Goal: Task Accomplishment & Management: Complete application form

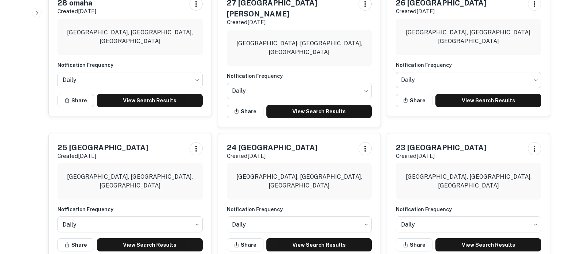
scroll to position [288, 0]
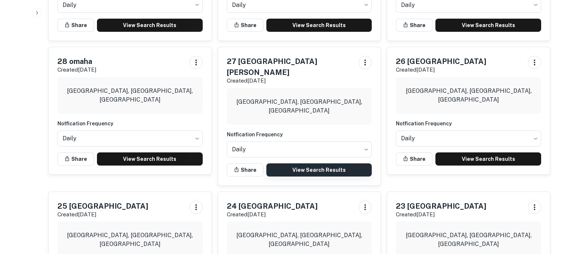
click at [323, 163] on link "View Search Results" at bounding box center [319, 169] width 106 height 13
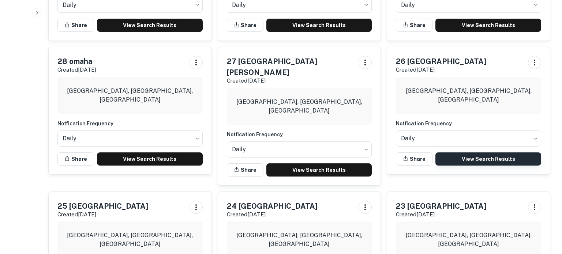
click at [481, 158] on link "View Search Results" at bounding box center [488, 159] width 106 height 13
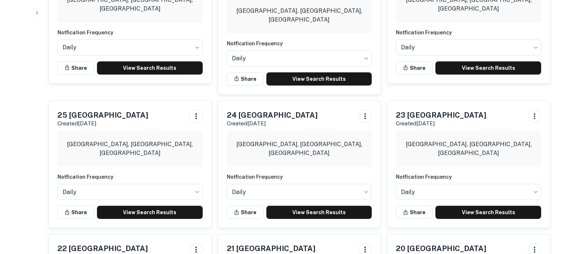
scroll to position [382, 0]
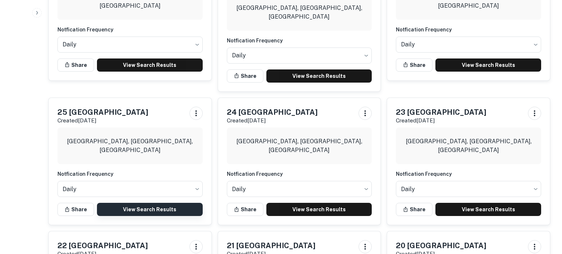
click at [138, 203] on link "View Search Results" at bounding box center [150, 209] width 106 height 13
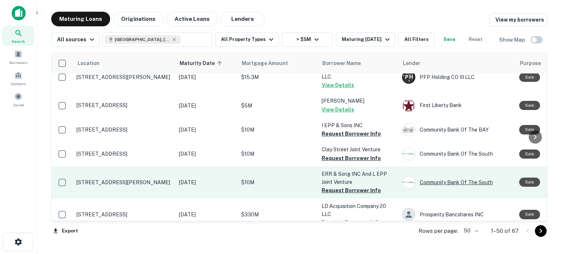
scroll to position [408, 0]
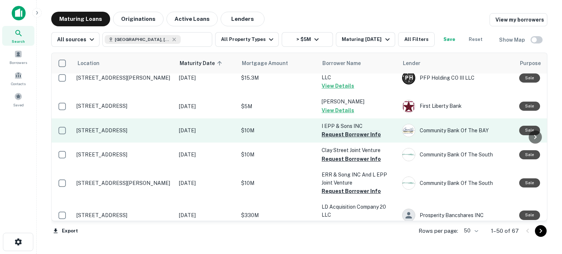
click at [361, 130] on button "Request Borrower Info" at bounding box center [350, 134] width 59 height 9
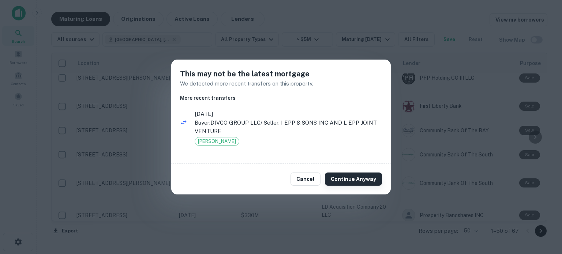
click at [353, 177] on button "Continue Anyway" at bounding box center [353, 179] width 57 height 13
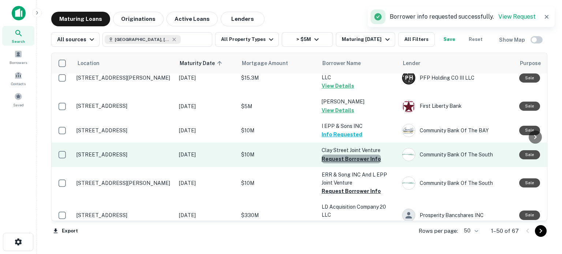
click at [366, 155] on button "Request Borrower Info" at bounding box center [350, 159] width 59 height 9
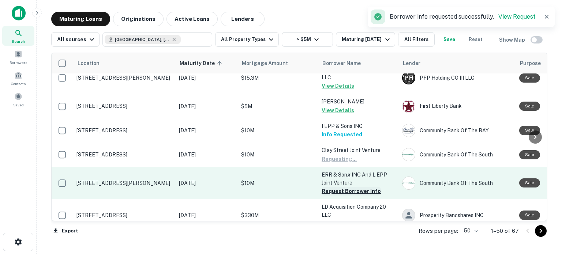
click at [350, 187] on button "Request Borrower Info" at bounding box center [350, 191] width 59 height 9
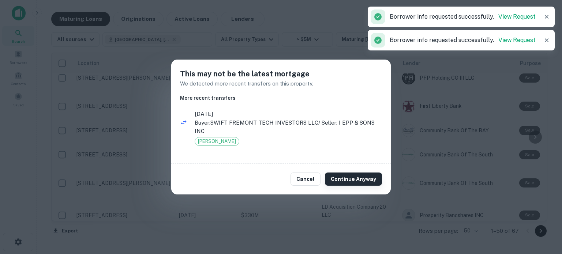
click at [356, 177] on button "Continue Anyway" at bounding box center [353, 179] width 57 height 13
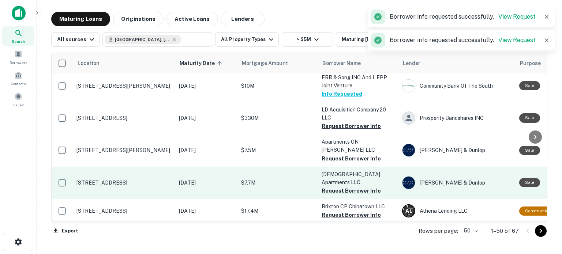
scroll to position [507, 0]
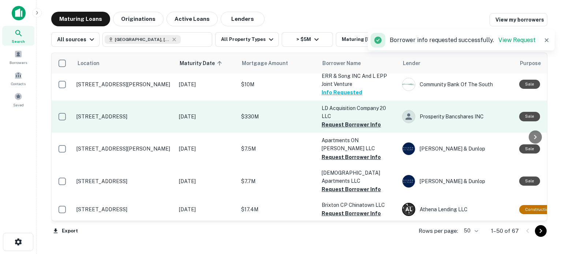
click at [352, 120] on button "Request Borrower Info" at bounding box center [350, 124] width 59 height 9
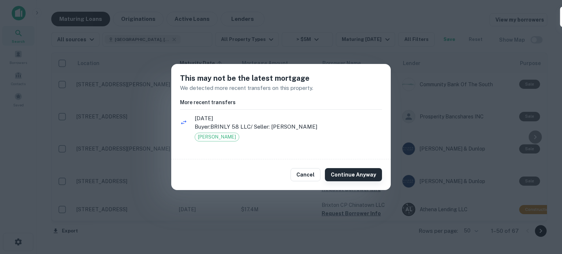
click at [351, 176] on button "Continue Anyway" at bounding box center [353, 174] width 57 height 13
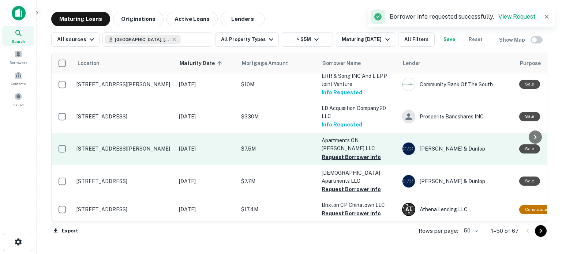
click at [354, 153] on button "Request Borrower Info" at bounding box center [350, 157] width 59 height 9
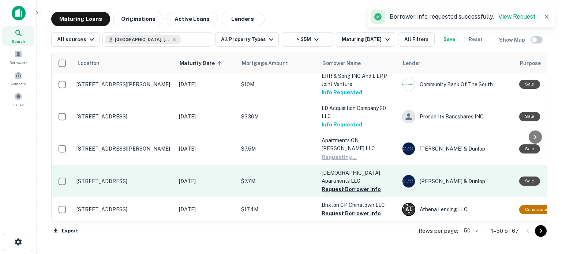
click at [359, 185] on button "Request Borrower Info" at bounding box center [350, 189] width 59 height 9
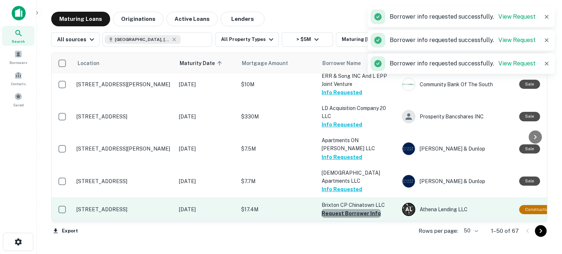
click at [352, 209] on button "Request Borrower Info" at bounding box center [350, 213] width 59 height 9
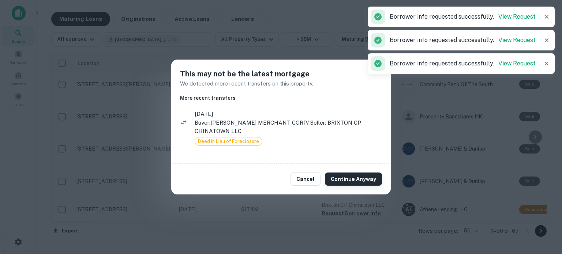
click at [359, 176] on button "Continue Anyway" at bounding box center [353, 179] width 57 height 13
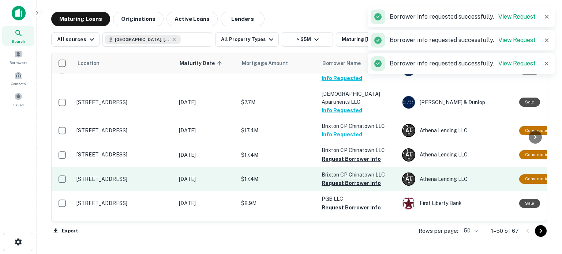
scroll to position [588, 0]
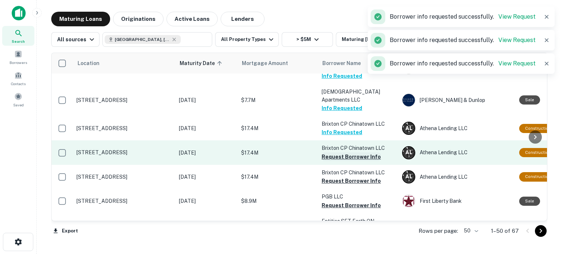
click at [347, 153] on button "Request Borrower Info" at bounding box center [350, 157] width 59 height 9
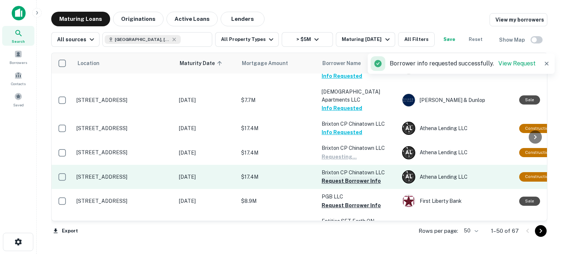
click at [351, 177] on button "Request Borrower Info" at bounding box center [350, 181] width 59 height 9
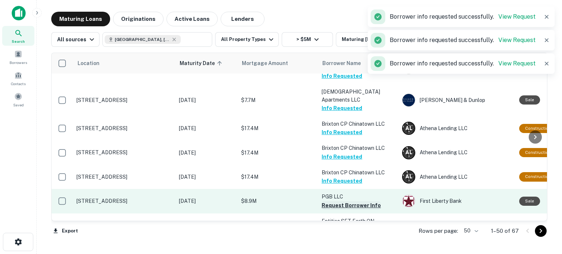
click at [353, 201] on button "Request Borrower Info" at bounding box center [350, 205] width 59 height 9
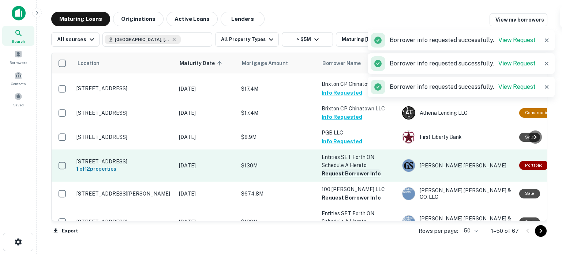
click at [355, 169] on button "Request Borrower Info" at bounding box center [350, 173] width 59 height 9
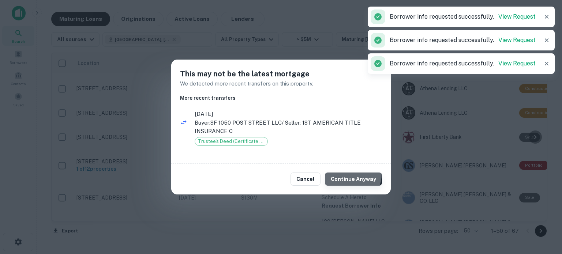
click at [354, 175] on button "Continue Anyway" at bounding box center [353, 179] width 57 height 13
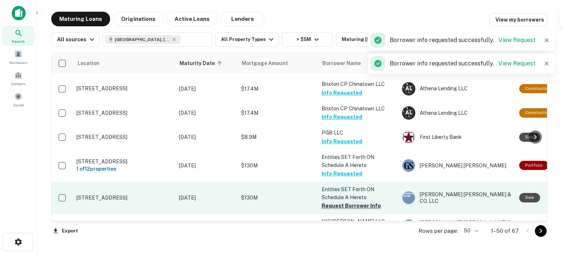
click at [354, 202] on button "Request Borrower Info" at bounding box center [350, 206] width 59 height 9
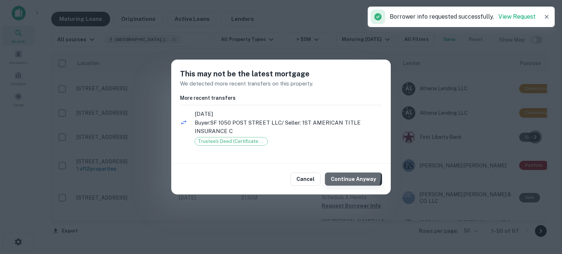
click at [353, 176] on button "Continue Anyway" at bounding box center [353, 179] width 57 height 13
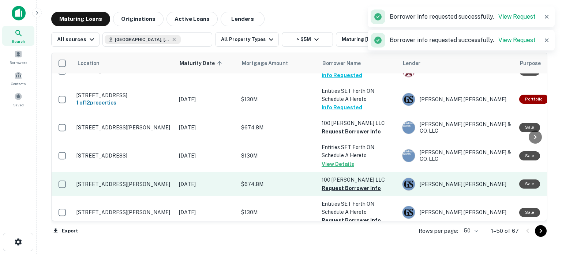
scroll to position [735, 0]
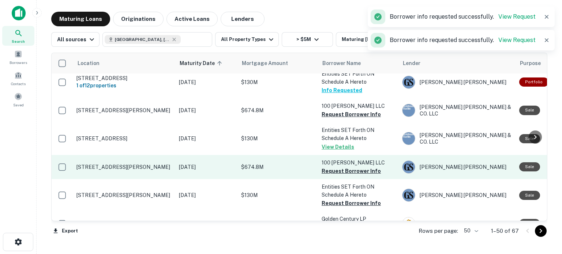
click at [360, 123] on td "Entities SET Forth ON Schedule A Hereto View Details" at bounding box center [358, 139] width 80 height 32
click at [362, 167] on button "Request Borrower Info" at bounding box center [350, 171] width 59 height 9
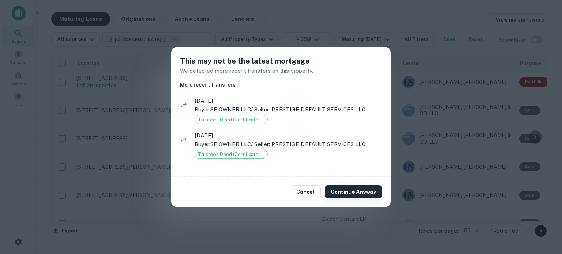
click at [350, 191] on button "Continue Anyway" at bounding box center [353, 191] width 57 height 13
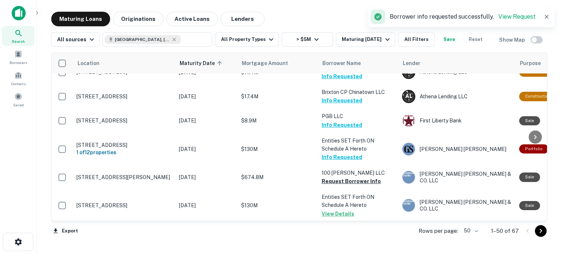
scroll to position [668, 0]
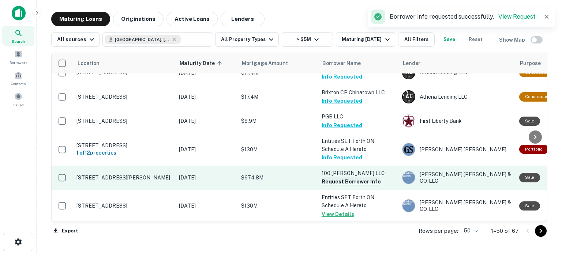
click at [362, 177] on button "Request Borrower Info" at bounding box center [350, 181] width 59 height 9
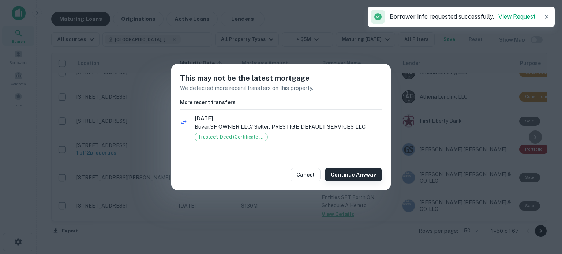
drag, startPoint x: 360, startPoint y: 174, endPoint x: 364, endPoint y: 170, distance: 5.7
click at [360, 174] on button "Continue Anyway" at bounding box center [353, 174] width 57 height 13
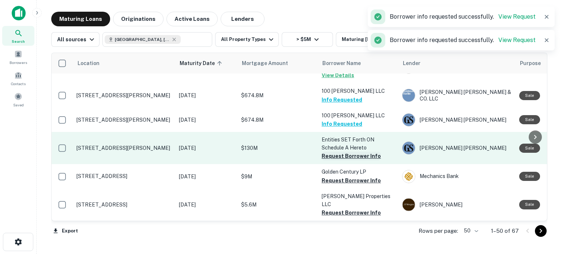
scroll to position [799, 0]
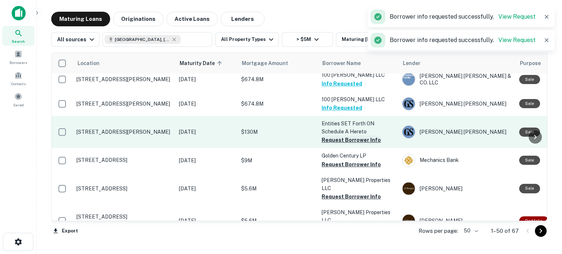
click at [367, 136] on button "Request Borrower Info" at bounding box center [350, 140] width 59 height 9
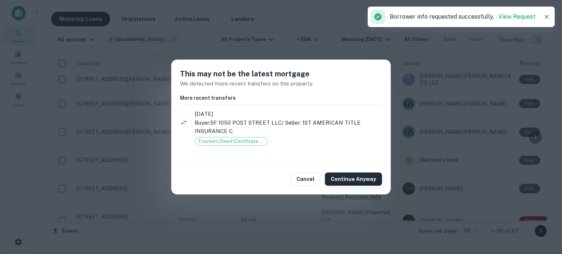
click at [362, 179] on button "Continue Anyway" at bounding box center [353, 179] width 57 height 13
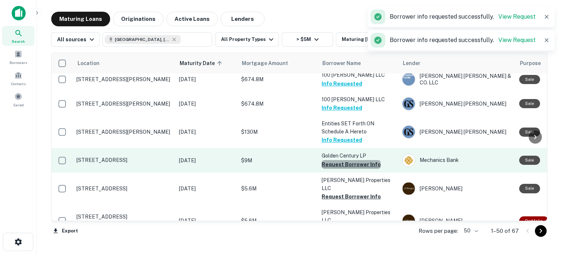
click at [350, 160] on button "Request Borrower Info" at bounding box center [350, 164] width 59 height 9
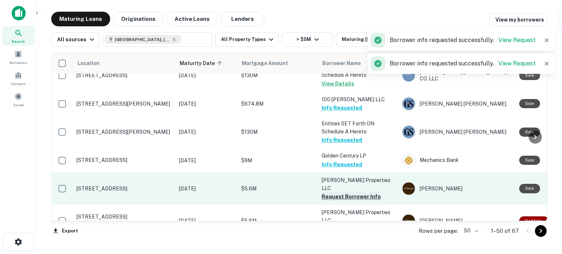
click at [357, 192] on button "Request Borrower Info" at bounding box center [350, 196] width 59 height 9
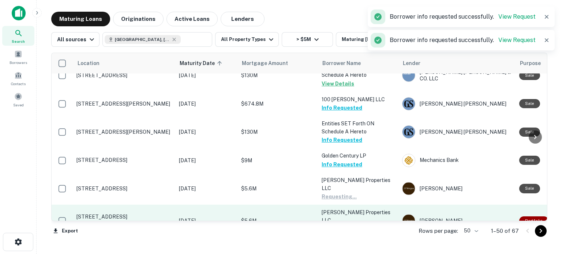
click at [359, 225] on button "Request Borrower Info" at bounding box center [350, 229] width 59 height 9
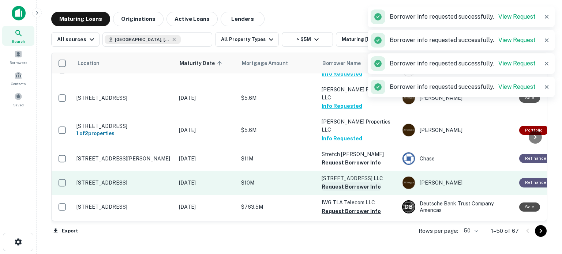
scroll to position [889, 0]
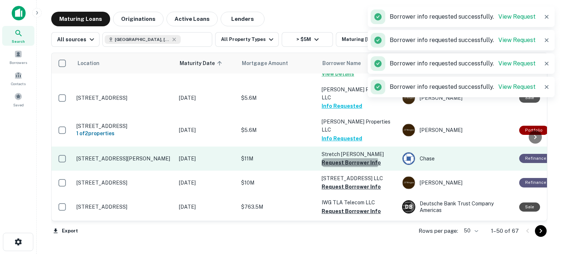
click at [349, 158] on button "Request Borrower Info" at bounding box center [350, 162] width 59 height 9
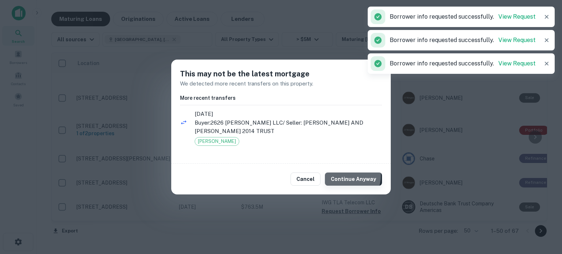
click at [352, 176] on button "Continue Anyway" at bounding box center [353, 179] width 57 height 13
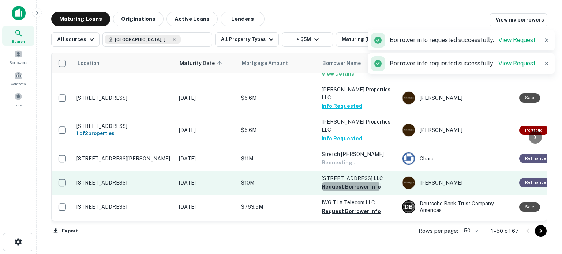
click at [350, 182] on button "Request Borrower Info" at bounding box center [350, 186] width 59 height 9
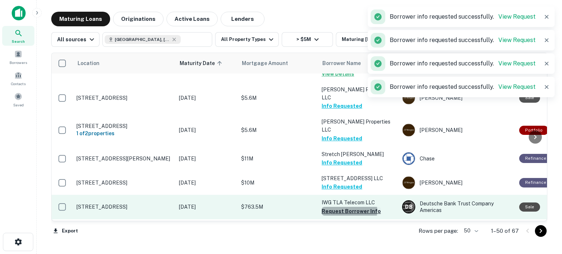
click at [349, 207] on button "Request Borrower Info" at bounding box center [350, 211] width 59 height 9
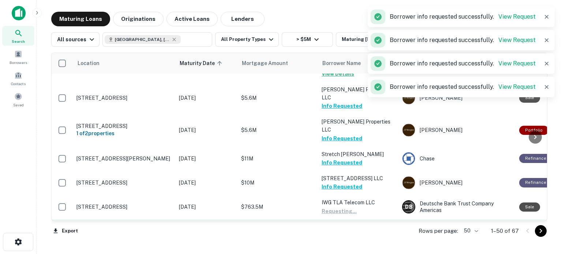
click at [349, 231] on button "Request Borrower Info" at bounding box center [350, 235] width 59 height 9
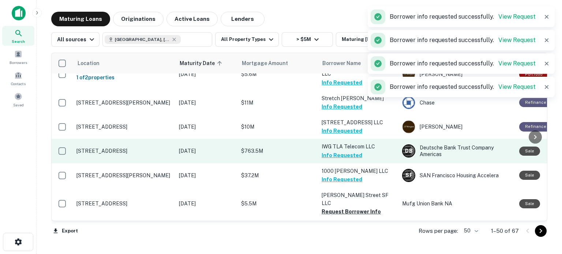
scroll to position [946, 0]
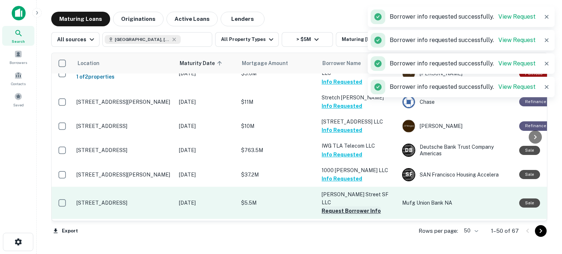
click at [353, 207] on button "Request Borrower Info" at bounding box center [350, 211] width 59 height 9
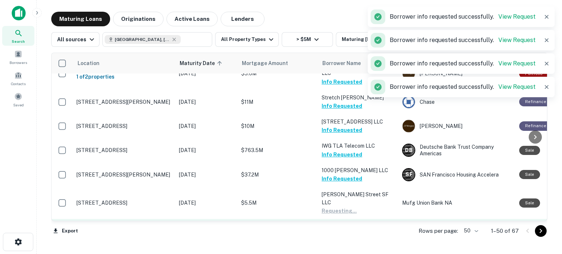
scroll to position [964, 0]
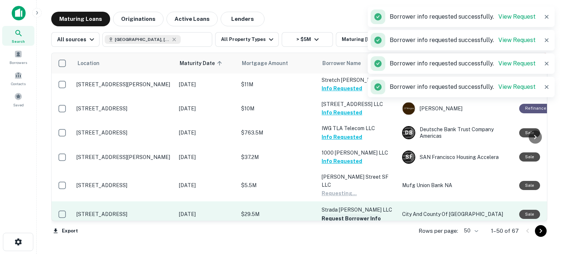
click at [349, 214] on button "Request Borrower Info" at bounding box center [350, 218] width 59 height 9
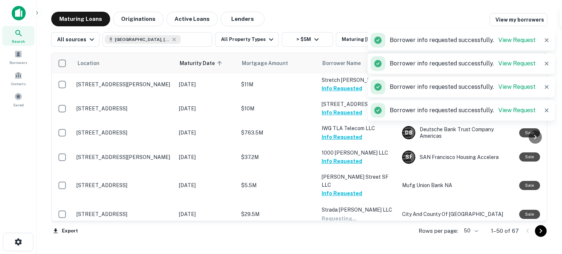
click at [354, 247] on button "Request Borrower Info" at bounding box center [350, 251] width 59 height 9
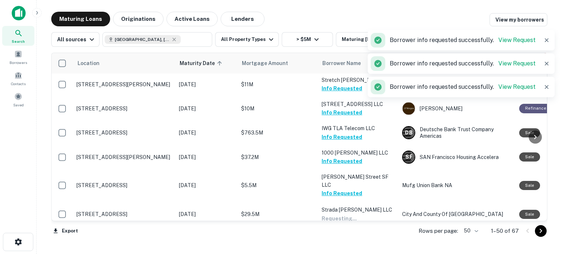
scroll to position [1053, 0]
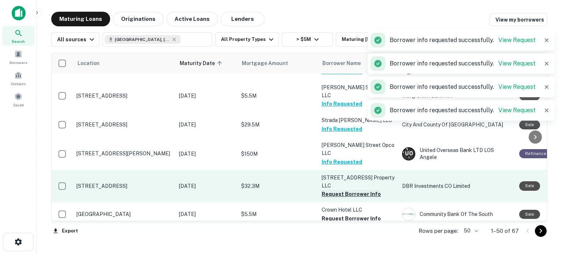
click at [346, 190] on button "Request Borrower Info" at bounding box center [350, 194] width 59 height 9
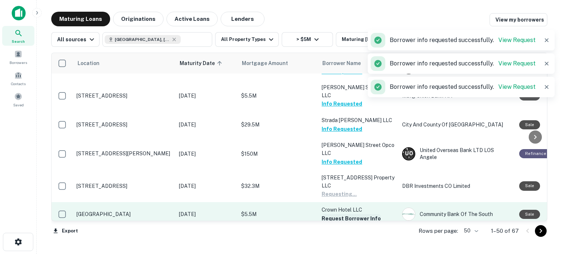
click at [349, 214] on button "Request Borrower Info" at bounding box center [350, 218] width 59 height 9
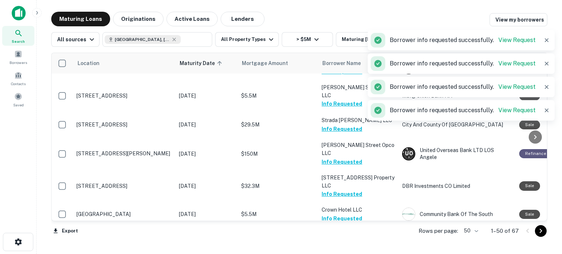
click at [349, 239] on button "Request Borrower Info" at bounding box center [350, 243] width 59 height 9
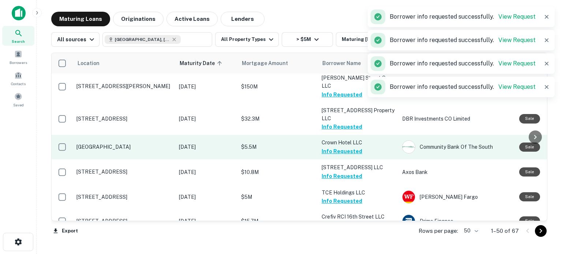
scroll to position [1126, 0]
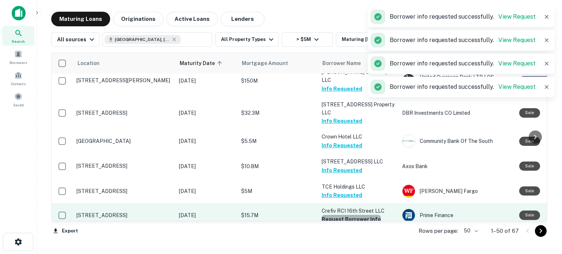
click at [372, 215] on button "Request Borrower Info" at bounding box center [350, 219] width 59 height 9
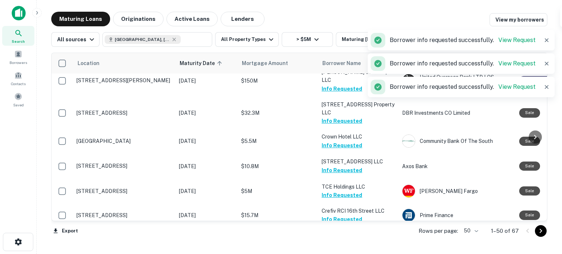
click at [364, 240] on button "Request Borrower Info" at bounding box center [350, 244] width 59 height 9
